Goal: Task Accomplishment & Management: Manage account settings

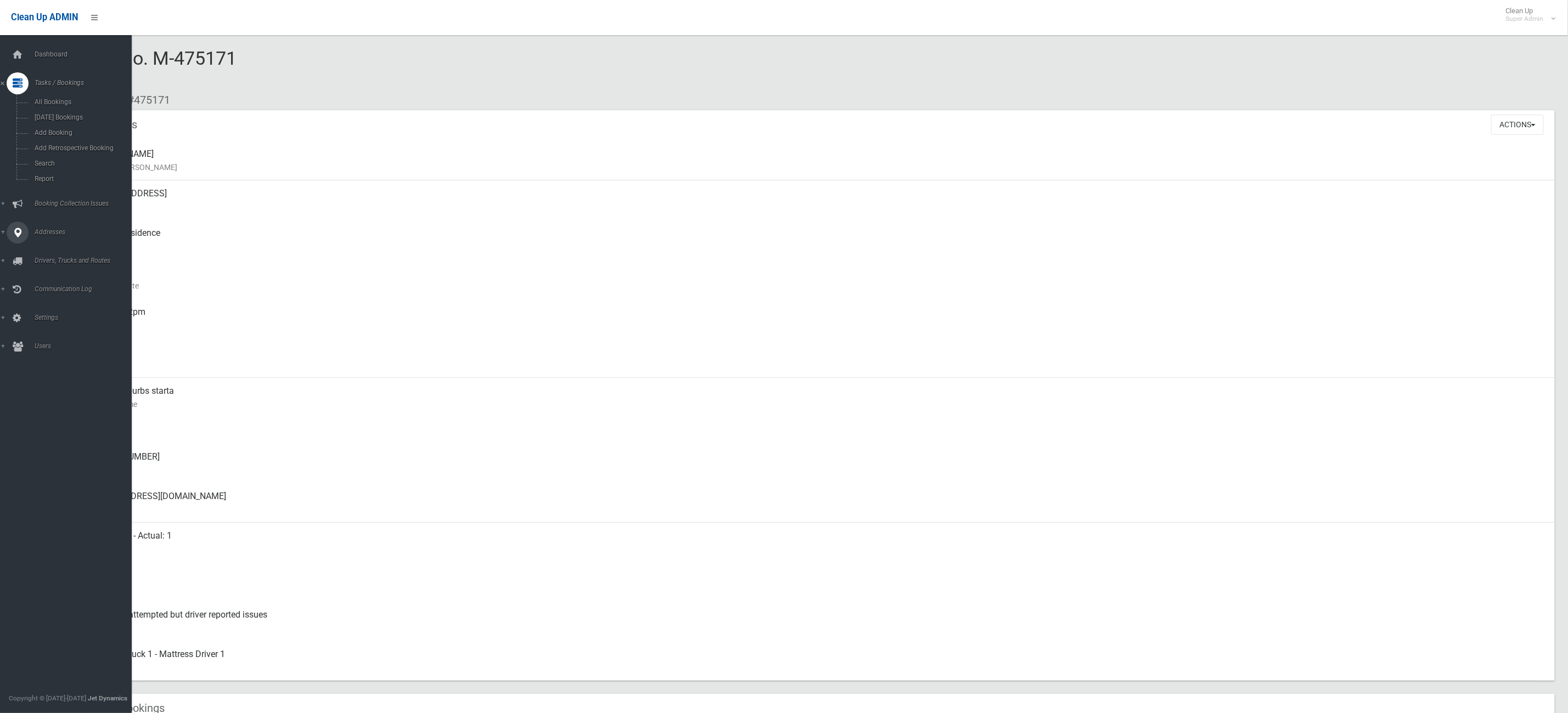
click at [9, 241] on div at bounding box center [18, 233] width 22 height 22
click at [55, 156] on span "All Addresses" at bounding box center [83, 159] width 103 height 8
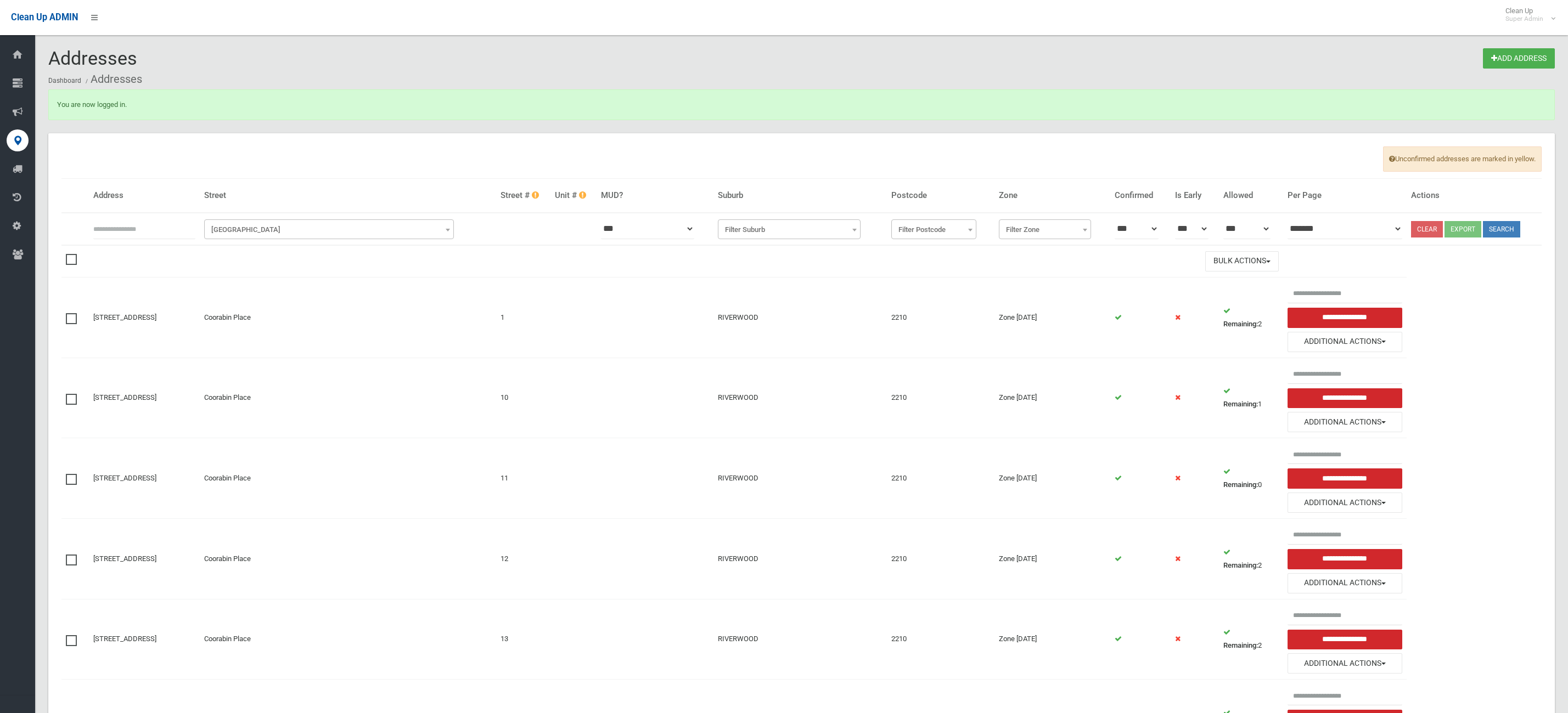
click at [169, 215] on th at bounding box center [143, 229] width 110 height 33
click at [155, 219] on input "text" at bounding box center [144, 229] width 102 height 20
type input "***"
click at [289, 228] on span "Filter Street" at bounding box center [329, 229] width 245 height 15
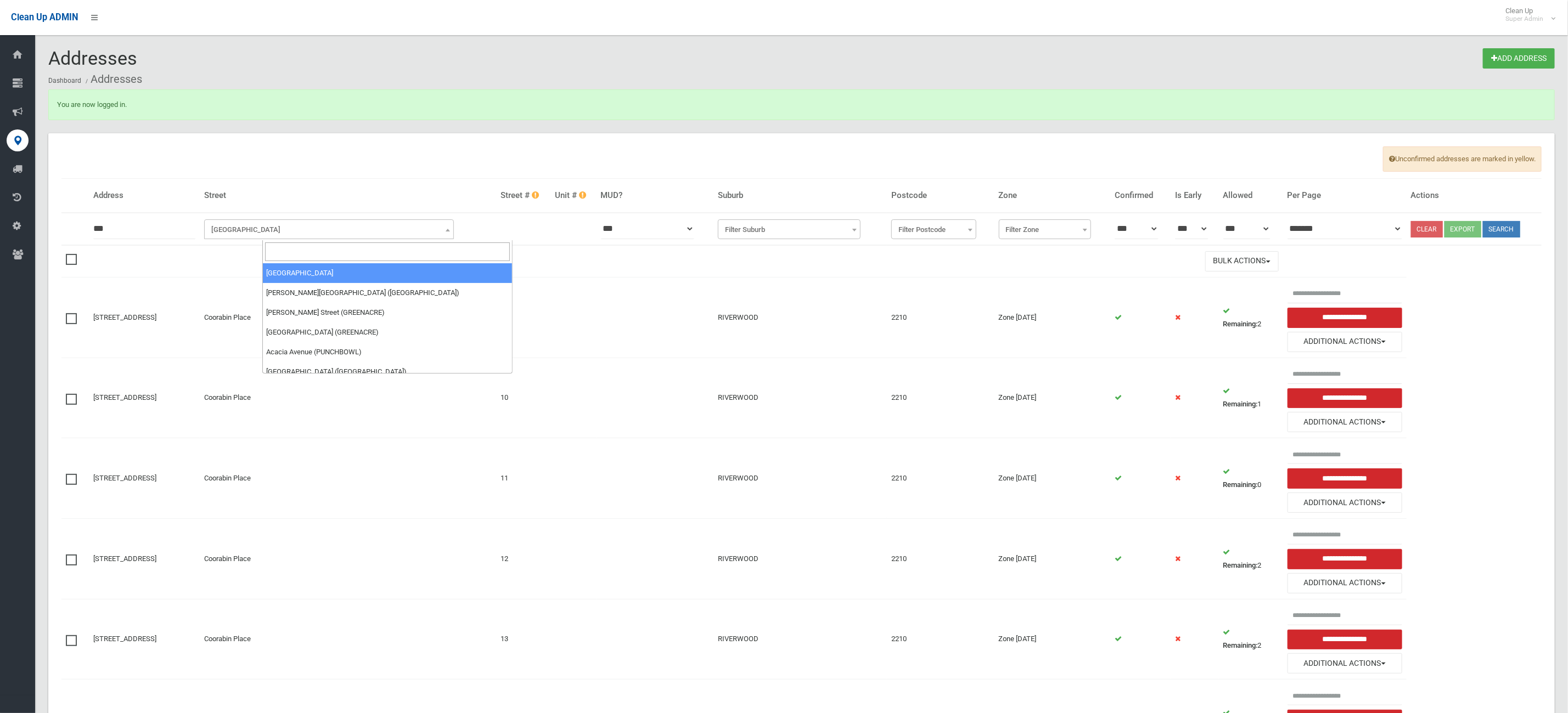
click at [286, 244] on input "search" at bounding box center [387, 252] width 245 height 19
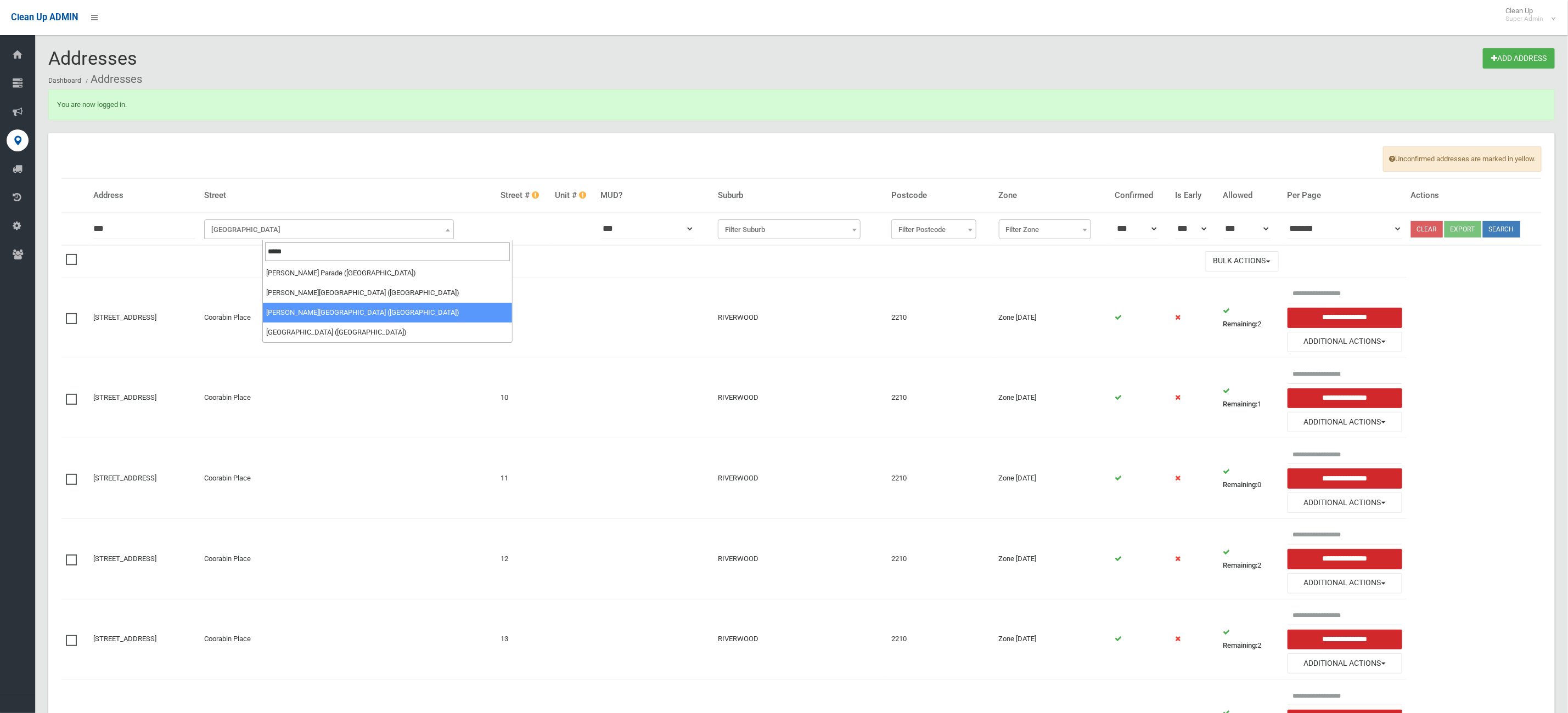
type input "*****"
select select "****"
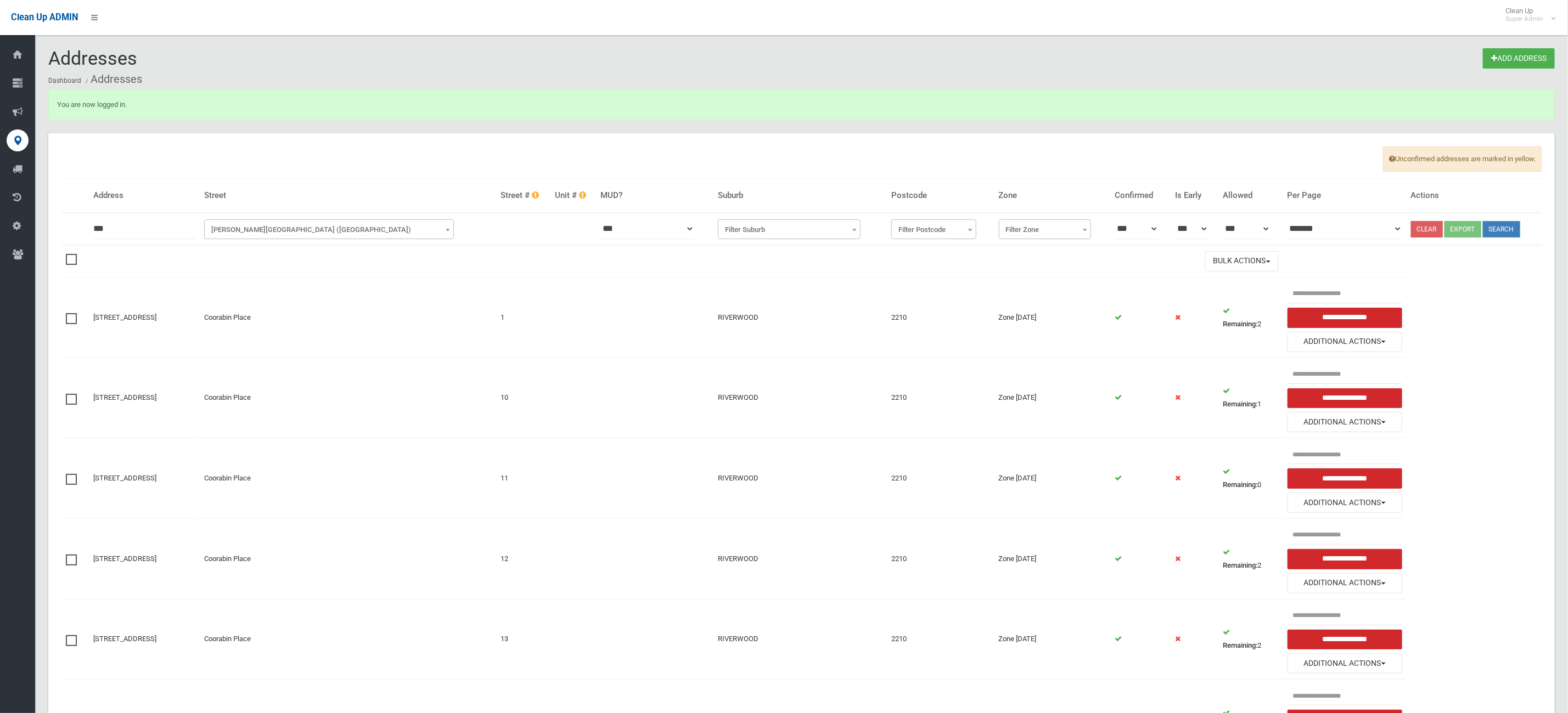
click at [1508, 225] on button "Search" at bounding box center [1501, 229] width 38 height 17
click at [452, 231] on span "Woods Road (SEFTON)" at bounding box center [329, 229] width 245 height 15
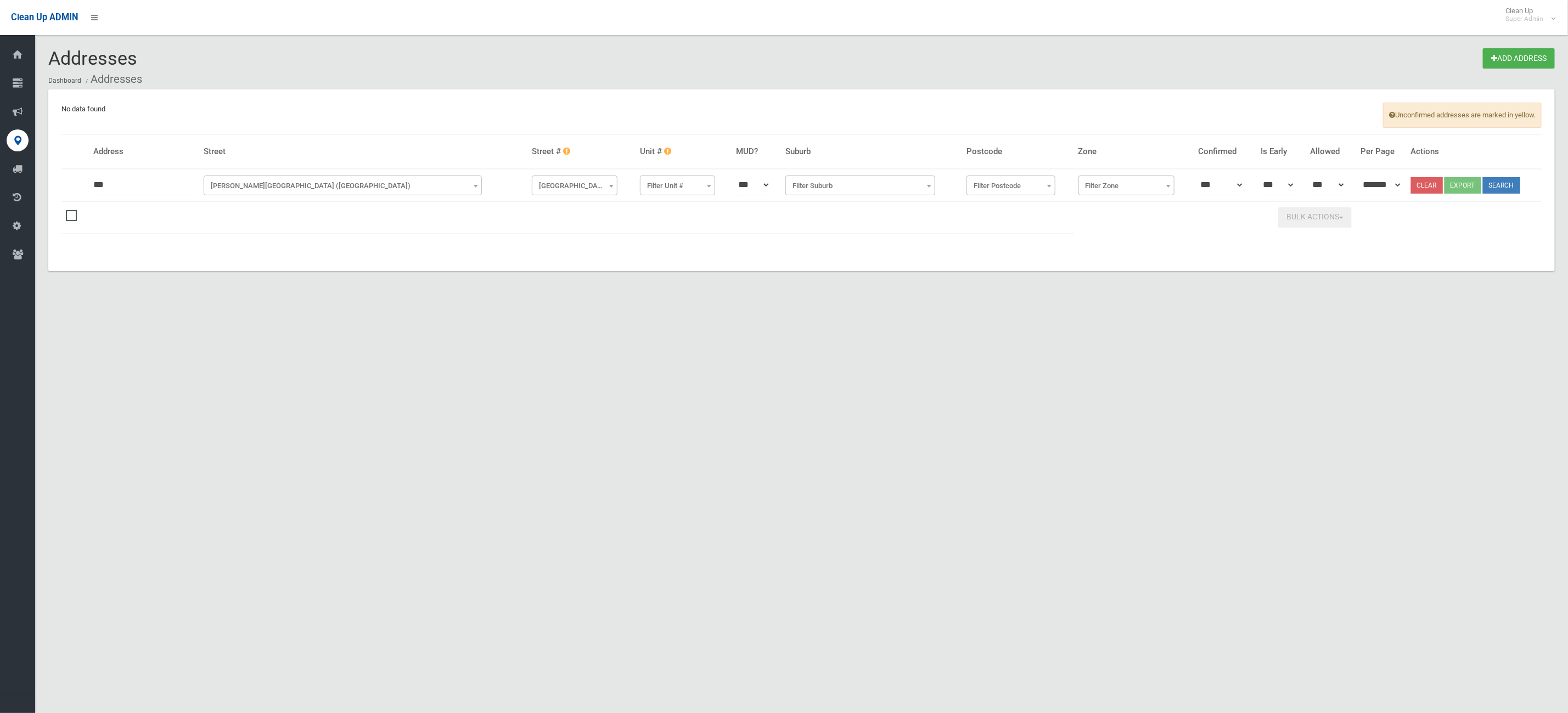
click at [346, 193] on span "[PERSON_NAME][GEOGRAPHIC_DATA] ([GEOGRAPHIC_DATA])" at bounding box center [342, 185] width 273 height 15
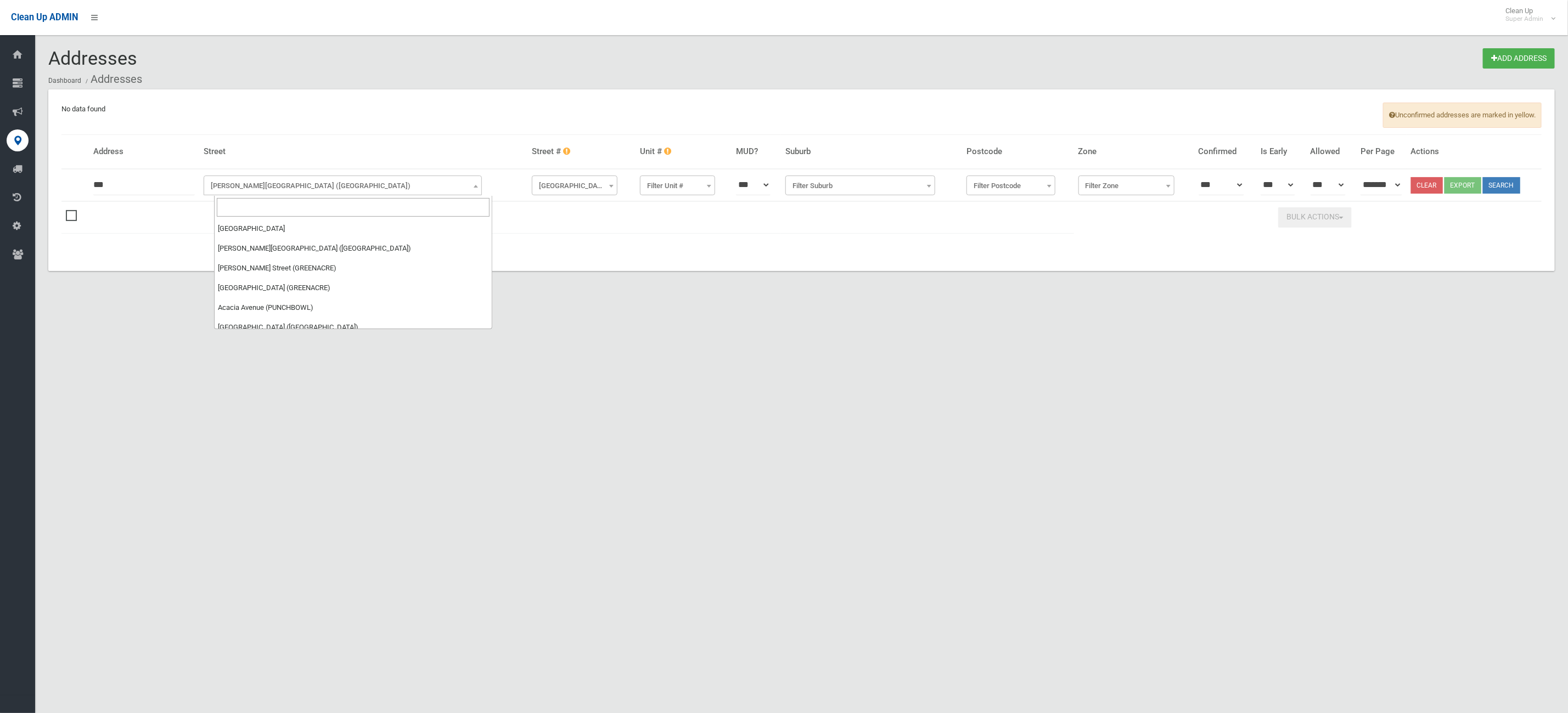
scroll to position [45220, 0]
select select "****"
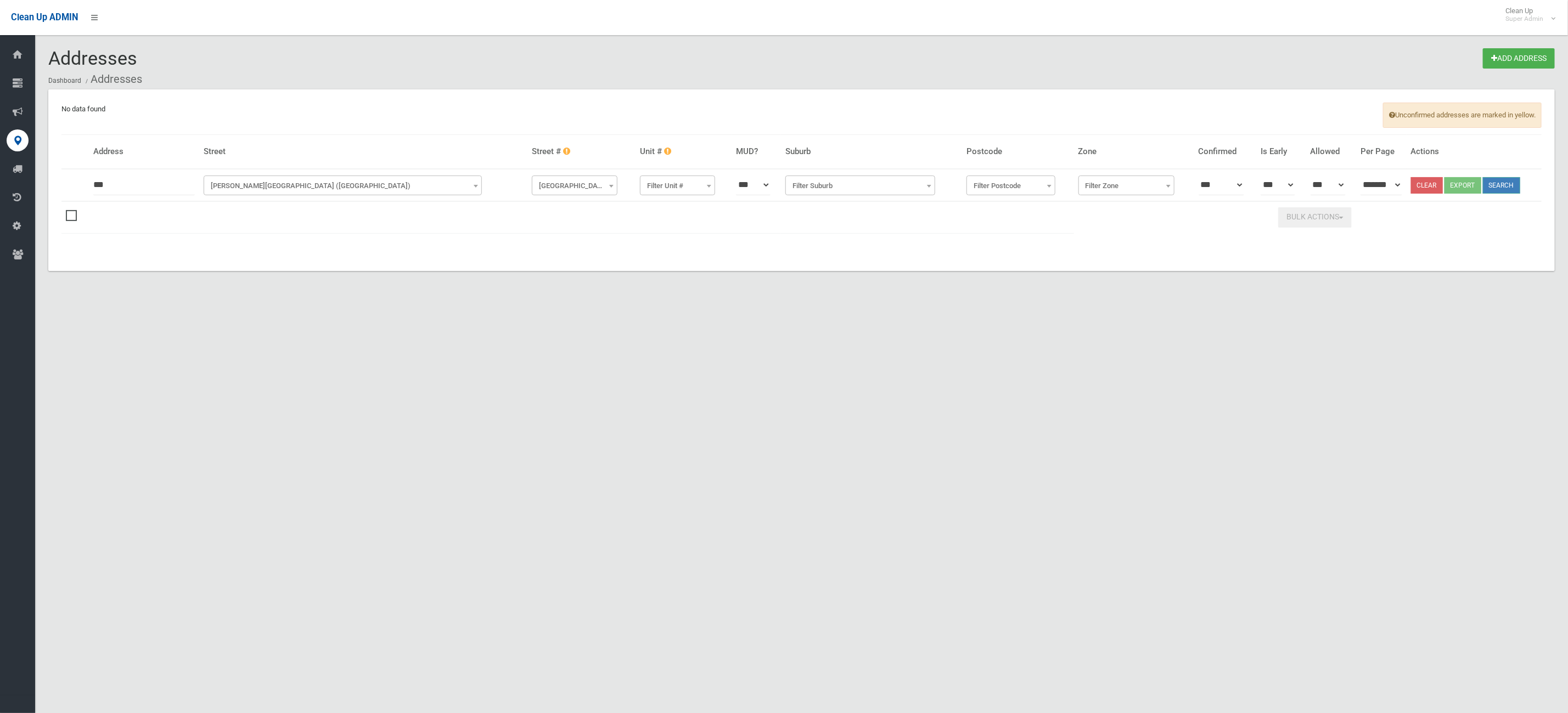
click at [1508, 192] on button "Search" at bounding box center [1501, 185] width 38 height 17
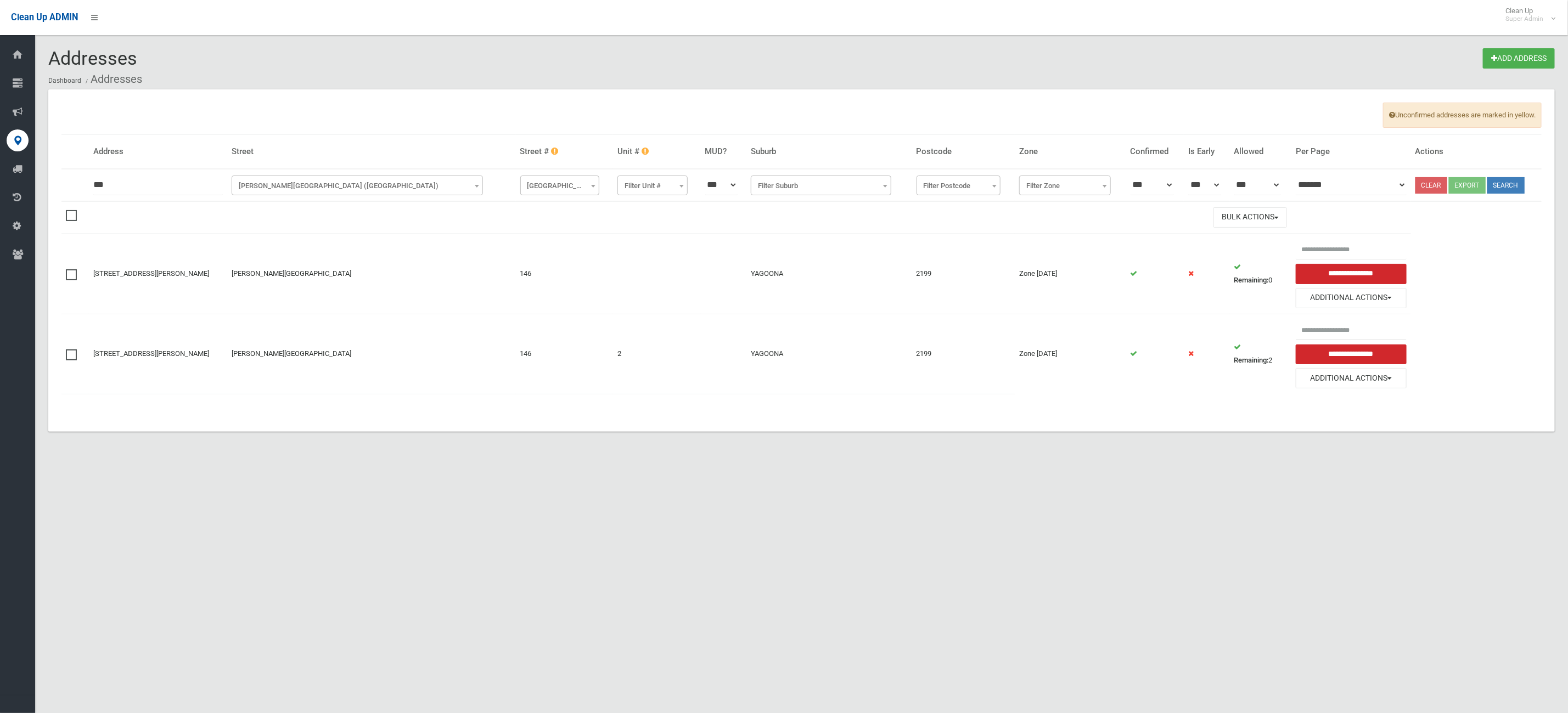
click at [73, 349] on span at bounding box center [74, 349] width 17 height 0
click at [1249, 217] on button "Bulk Actions" at bounding box center [1251, 218] width 74 height 20
click at [1247, 243] on link "Delete Selected" at bounding box center [1278, 241] width 130 height 19
click at [1337, 296] on button "Additional Actions" at bounding box center [1350, 298] width 110 height 20
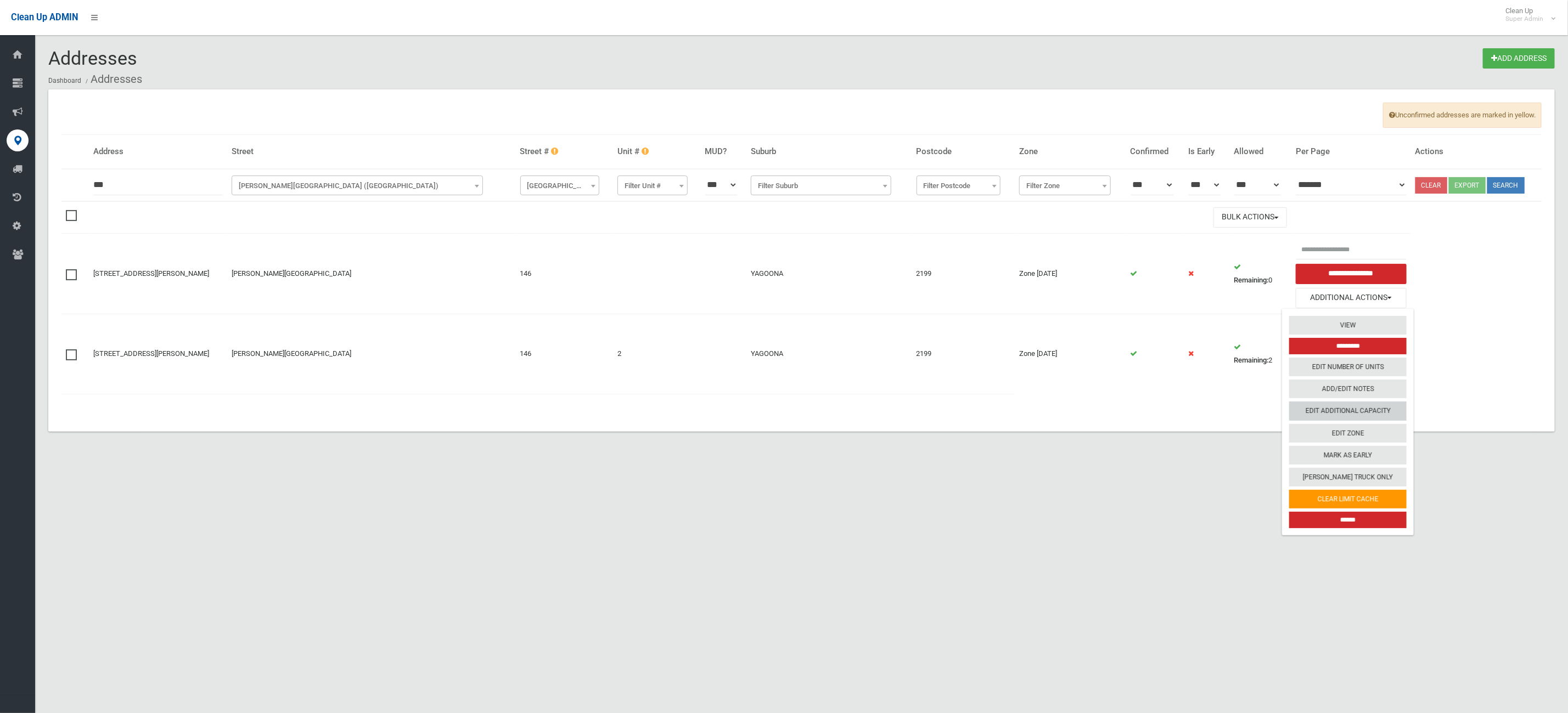
click at [1355, 414] on link "Edit Additional Capacity" at bounding box center [1348, 411] width 117 height 19
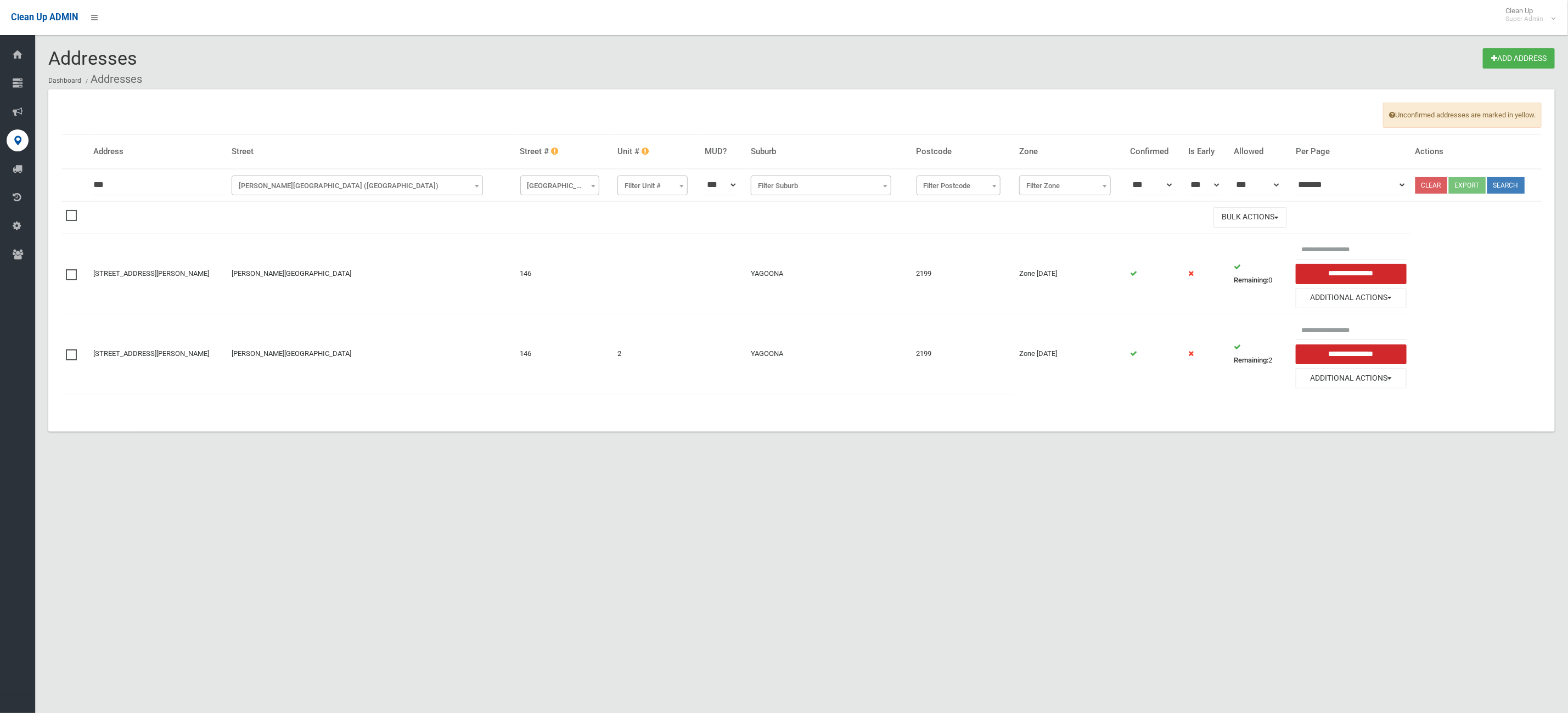
click at [193, 72] on ol "Dashboard Addresses" at bounding box center [802, 80] width 1506 height 20
click at [1513, 183] on button "Search" at bounding box center [1506, 185] width 38 height 17
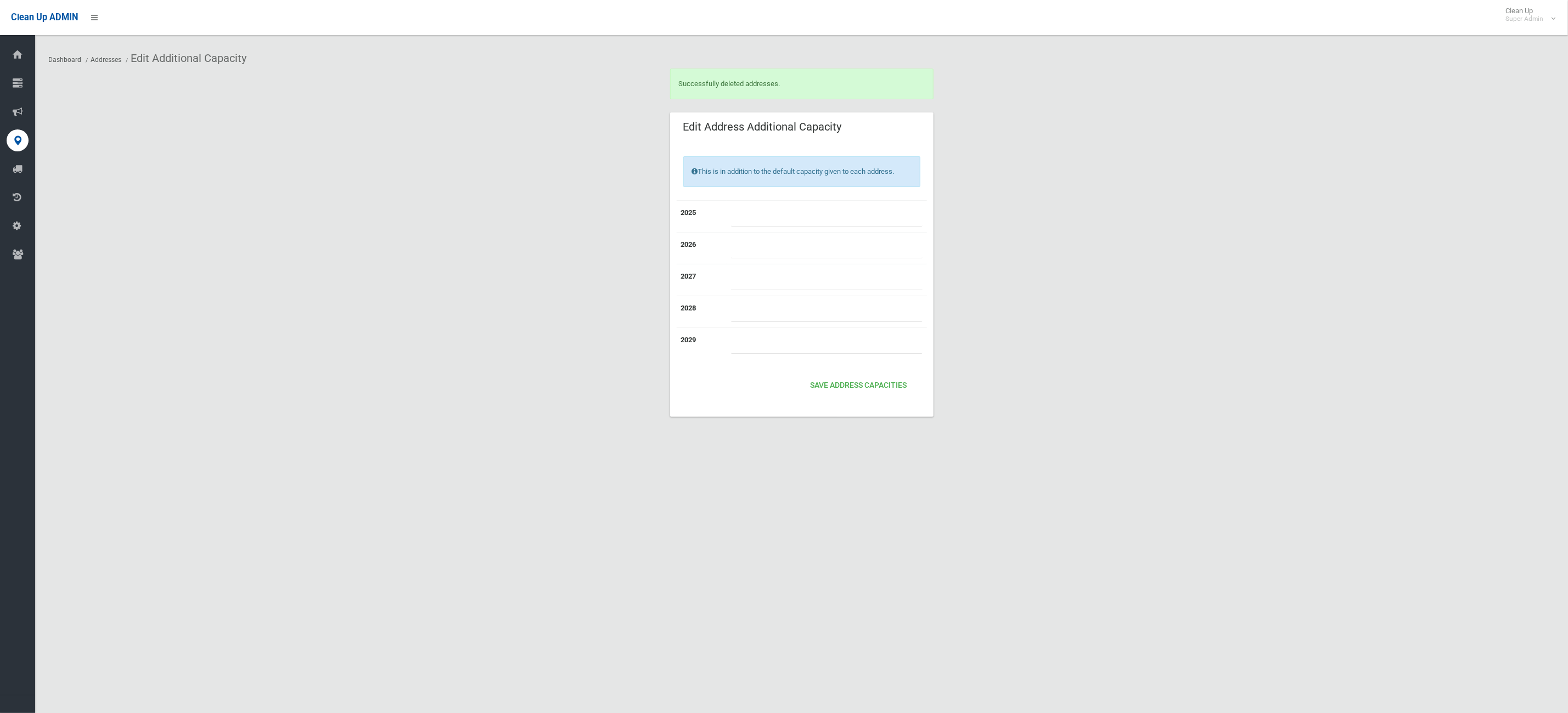
click at [768, 200] on div "This is in addition to the default capacity given to each address. 2025 2026" at bounding box center [802, 279] width 264 height 273
drag, startPoint x: 779, startPoint y: 213, endPoint x: 792, endPoint y: 214, distance: 13.0
click at [779, 213] on input "number" at bounding box center [827, 216] width 192 height 20
type input "*"
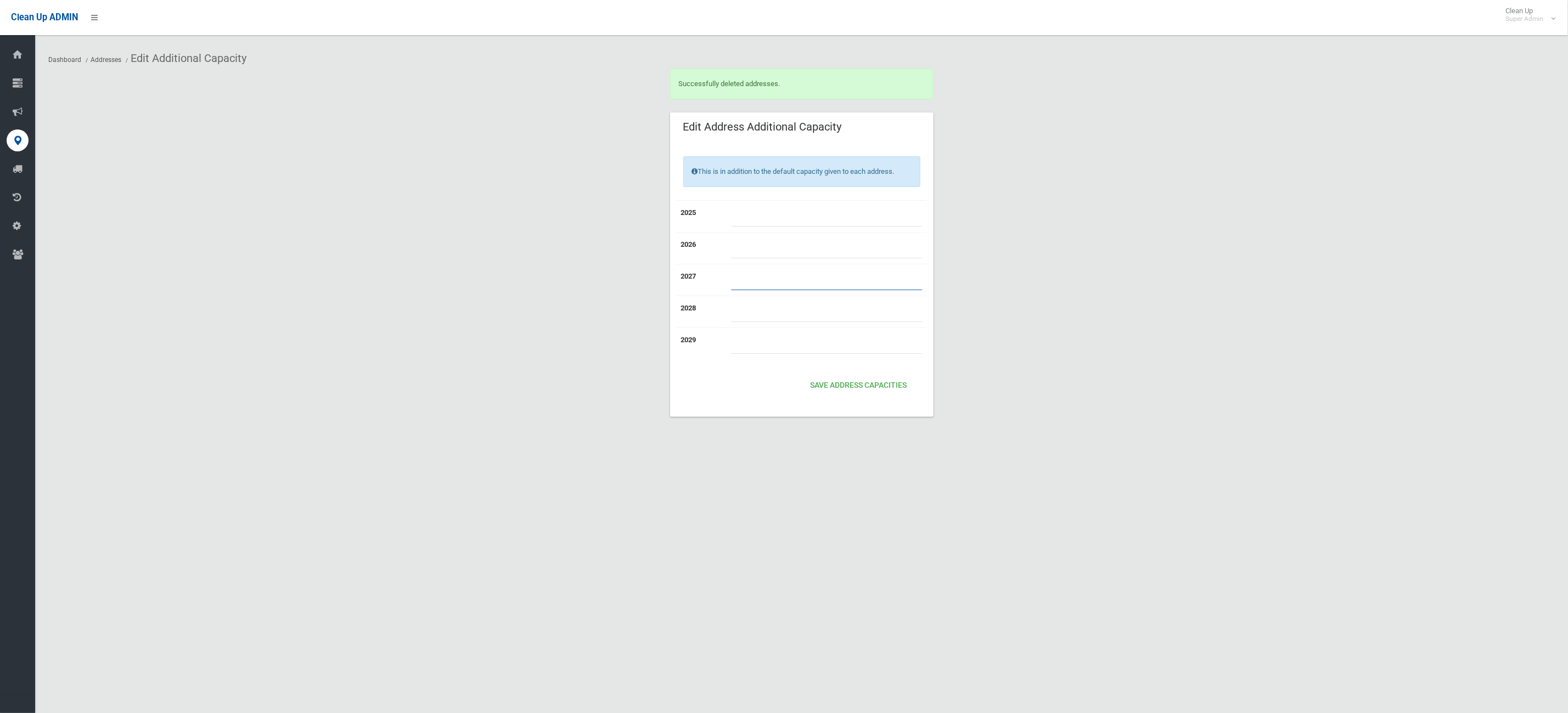
type input "*"
click at [824, 394] on button "Save Address capacities" at bounding box center [859, 386] width 105 height 20
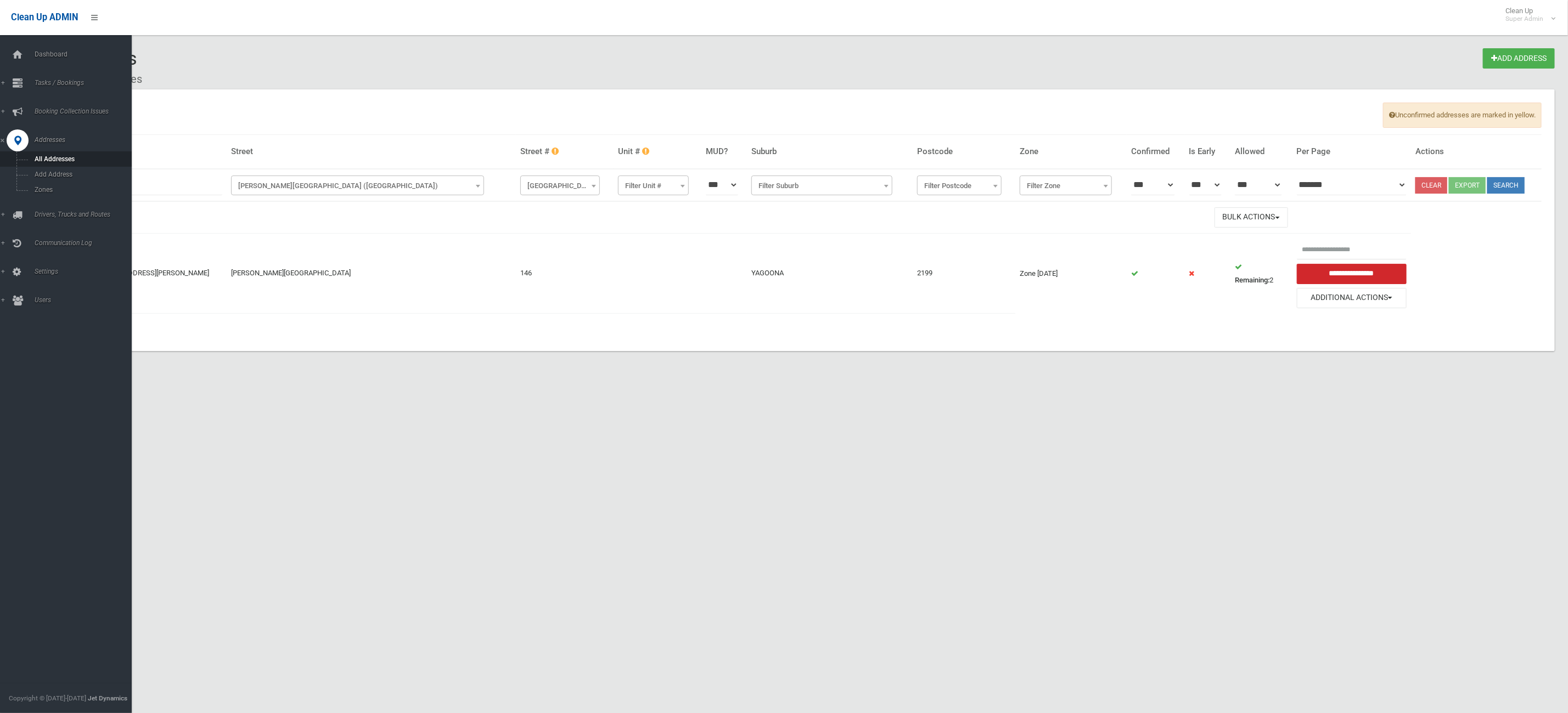
click at [24, 38] on div "Dashboard Tasks / Bookings All Bookings [DATE] Bookings Add Booking Add Retrosp…" at bounding box center [72, 374] width 144 height 678
click at [43, 56] on span "Dashboard" at bounding box center [88, 55] width 113 height 8
